Goal: Task Accomplishment & Management: Manage account settings

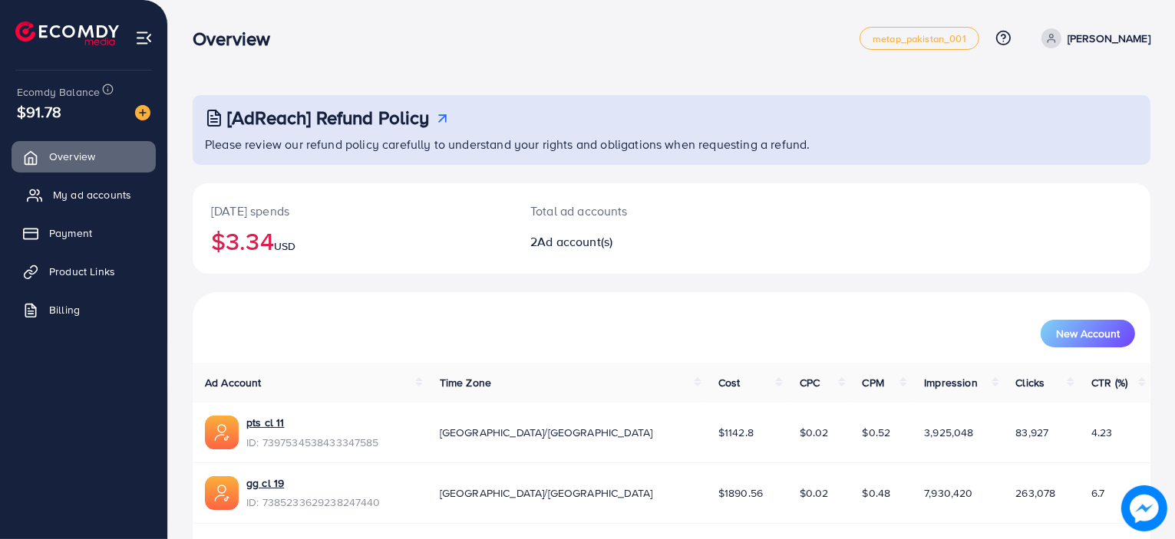
click at [98, 196] on span "My ad accounts" at bounding box center [92, 194] width 78 height 15
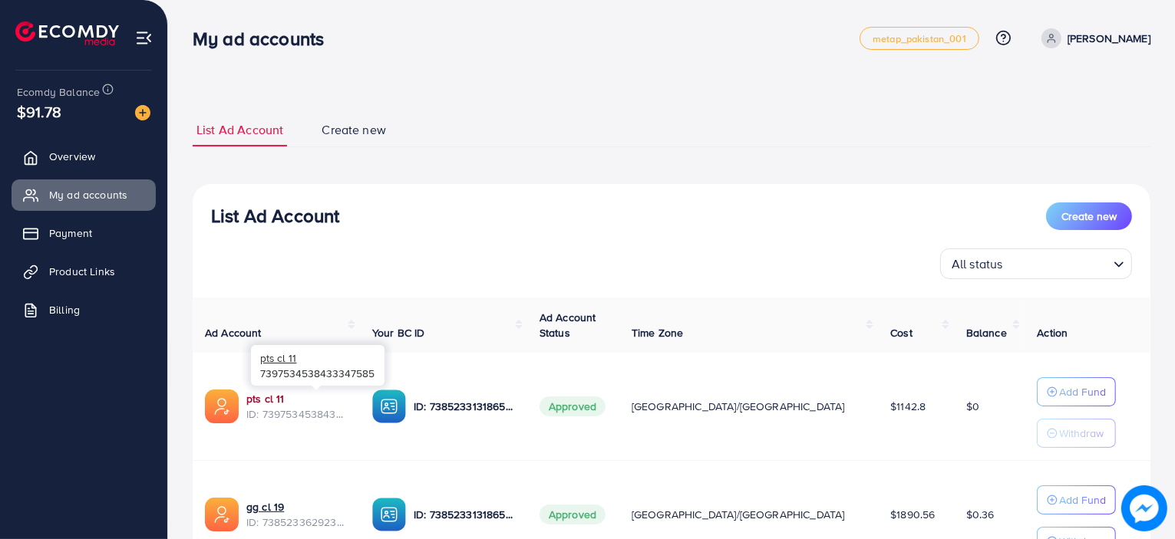
click at [263, 395] on link "pts cl 11" at bounding box center [296, 398] width 101 height 15
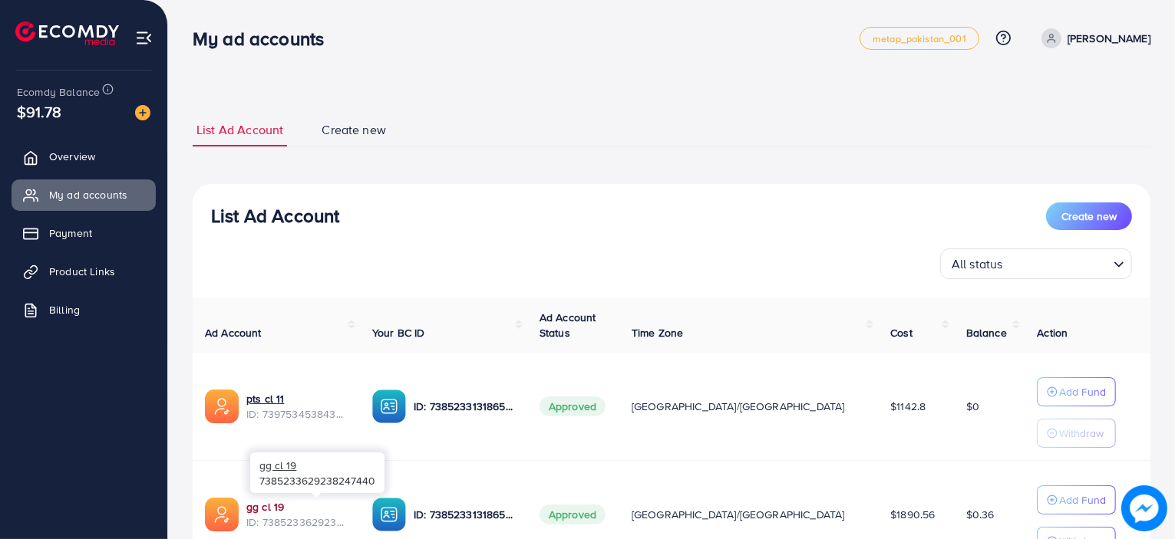
click at [278, 506] on link "gg cl 19" at bounding box center [296, 507] width 101 height 15
